Goal: Information Seeking & Learning: Learn about a topic

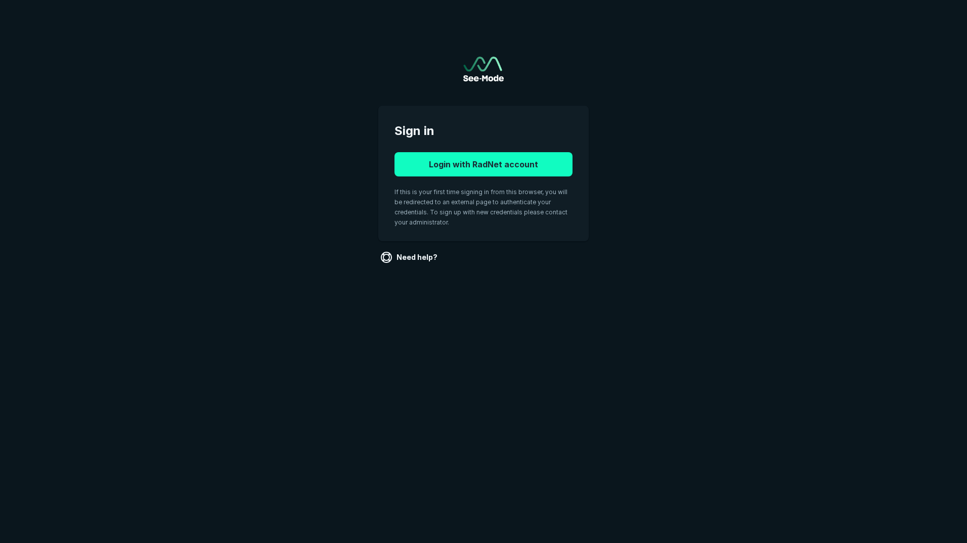
click at [406, 171] on button "Login with RadNet account" at bounding box center [484, 164] width 178 height 24
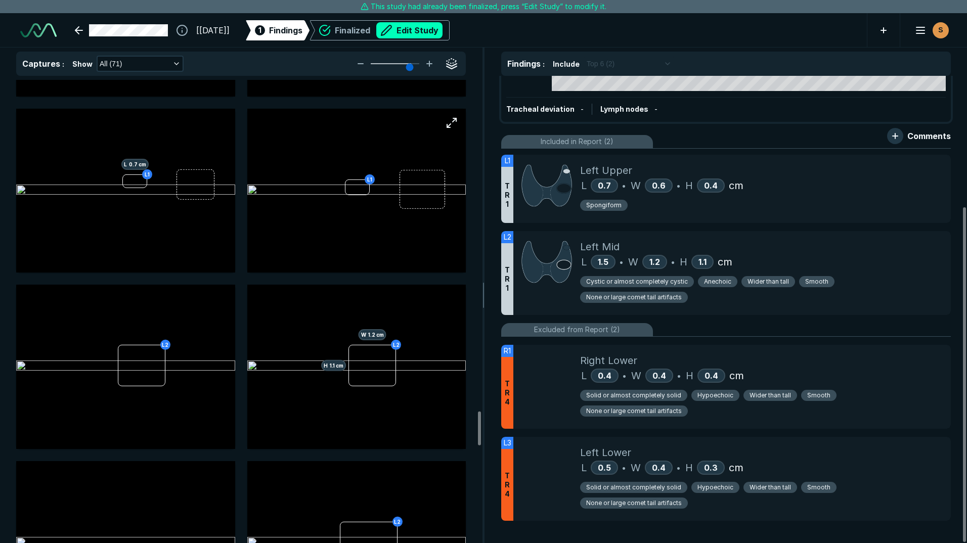
scroll to position [4552, 0]
click at [429, 64] on icon at bounding box center [429, 64] width 5 height 0
type input "6"
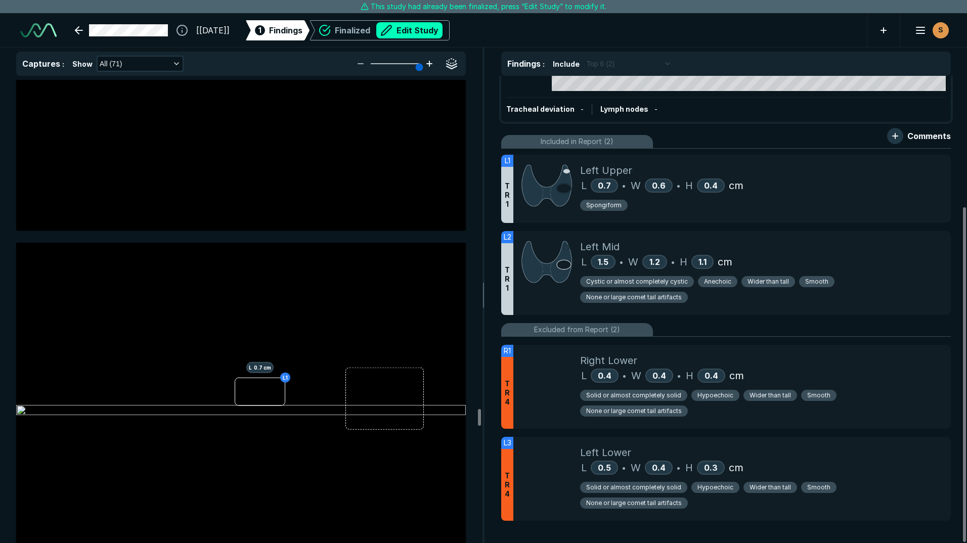
scroll to position [18041, 0]
